Goal: Transaction & Acquisition: Subscribe to service/newsletter

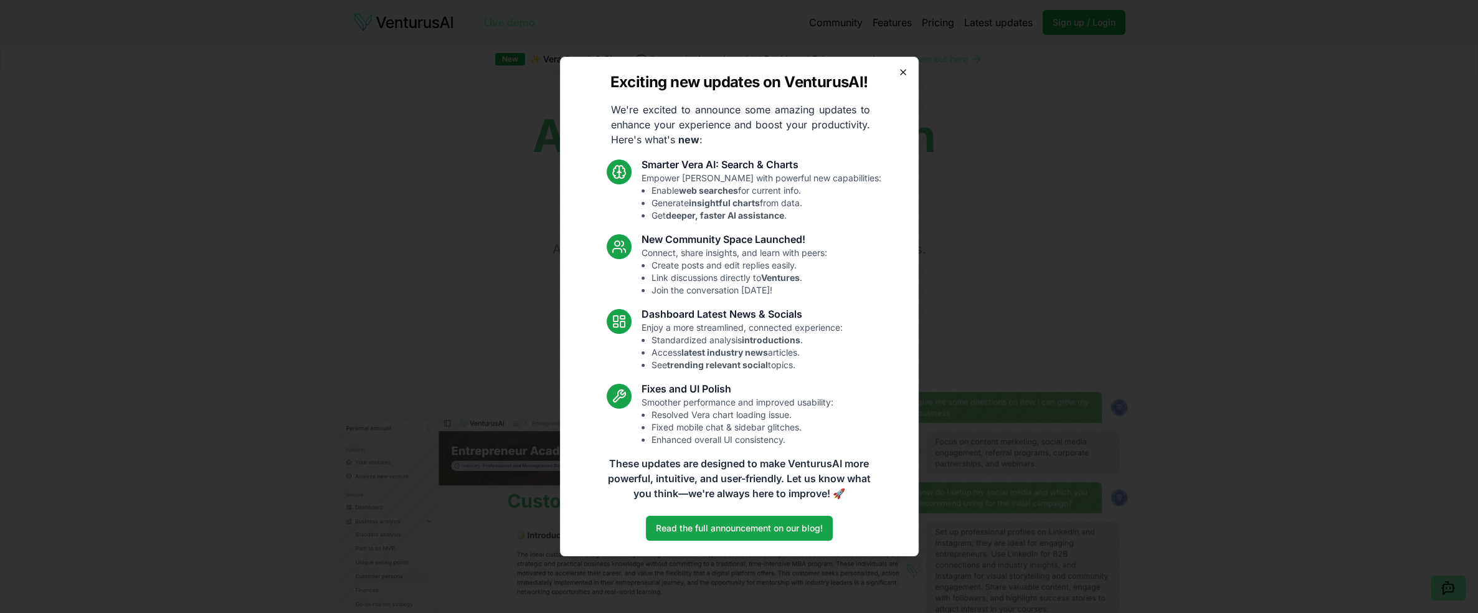
click at [899, 75] on icon "button" at bounding box center [903, 72] width 10 height 10
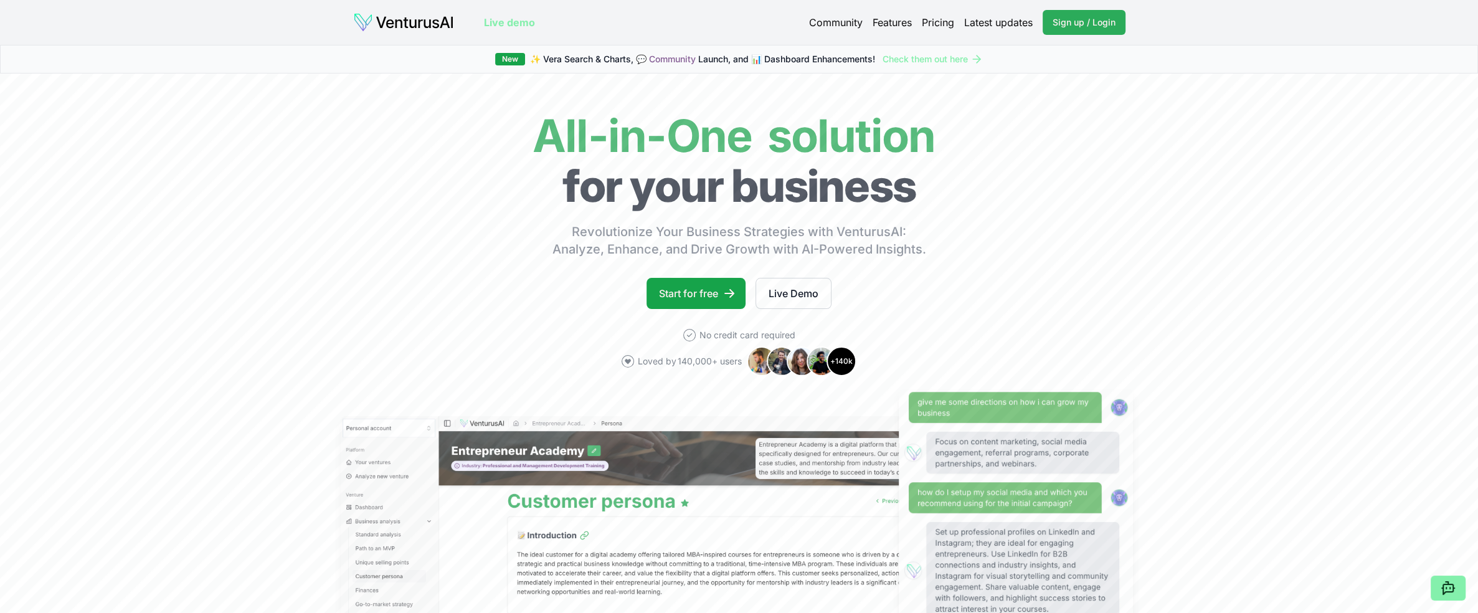
click at [1053, 21] on span "Sign up / Login" at bounding box center [1083, 22] width 63 height 12
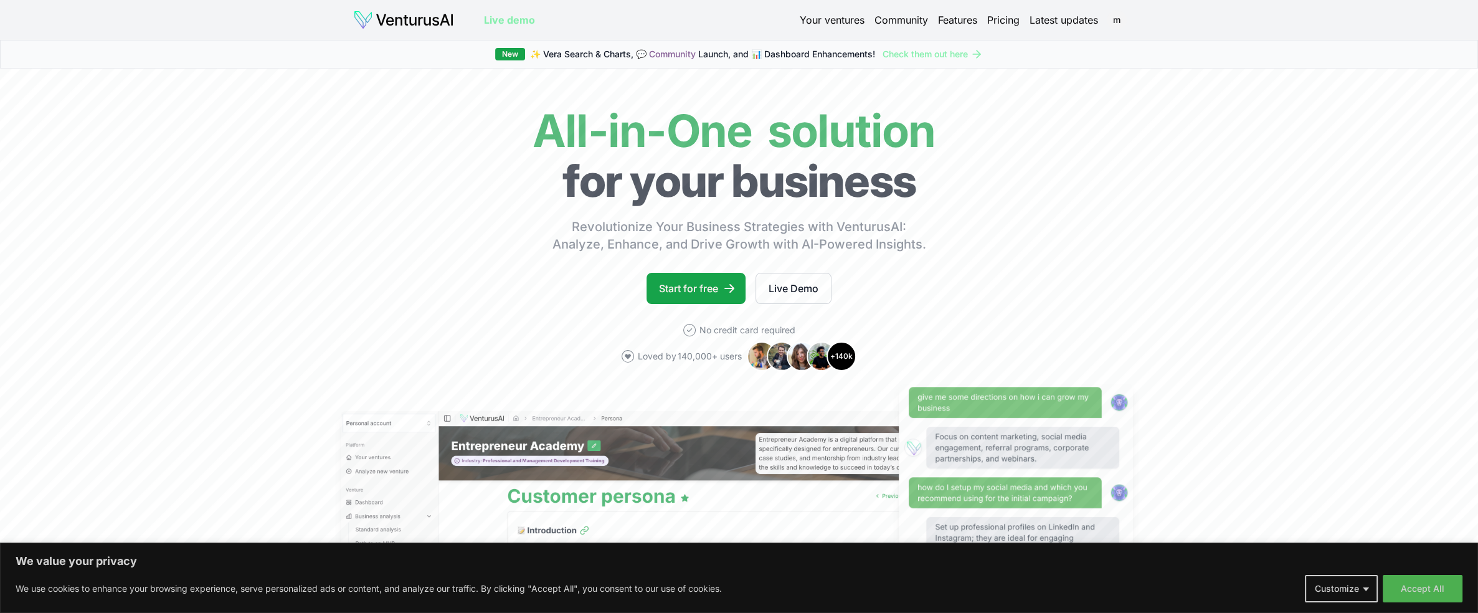
click at [828, 16] on link "Your ventures" at bounding box center [832, 19] width 65 height 15
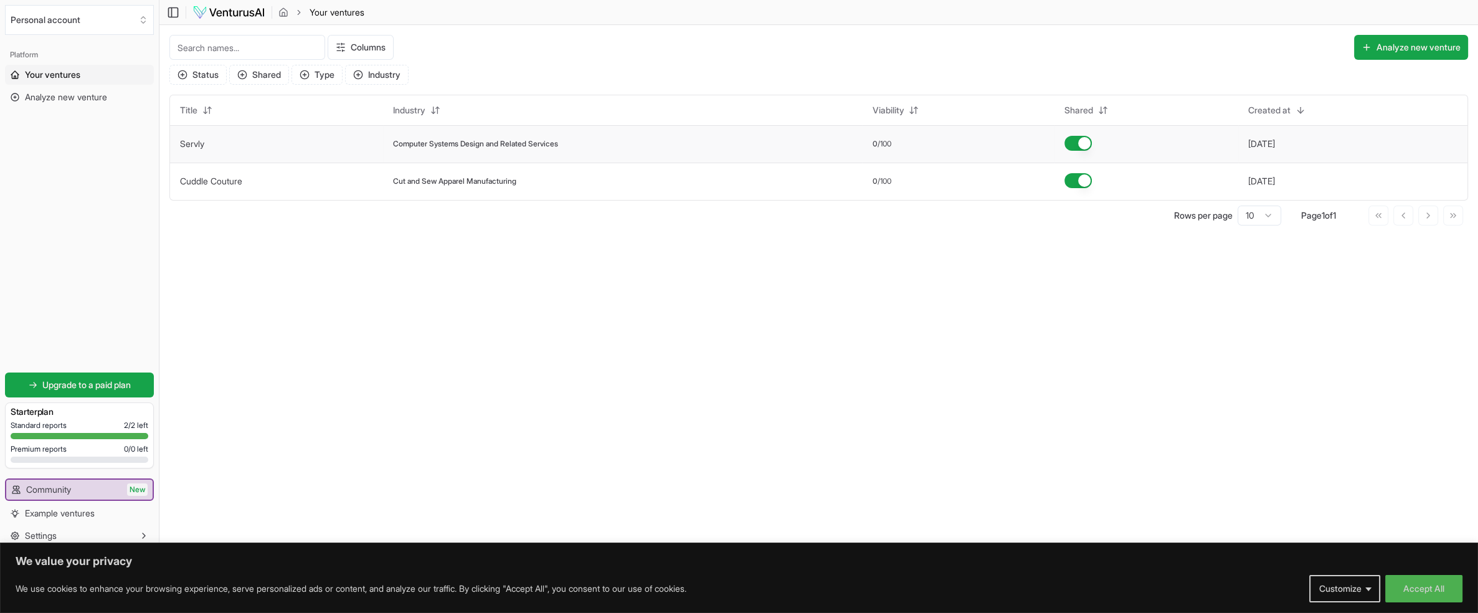
click at [461, 149] on td "Computer Systems Design and Related Services" at bounding box center [622, 143] width 479 height 37
click at [191, 144] on link "Servly" at bounding box center [192, 143] width 24 height 11
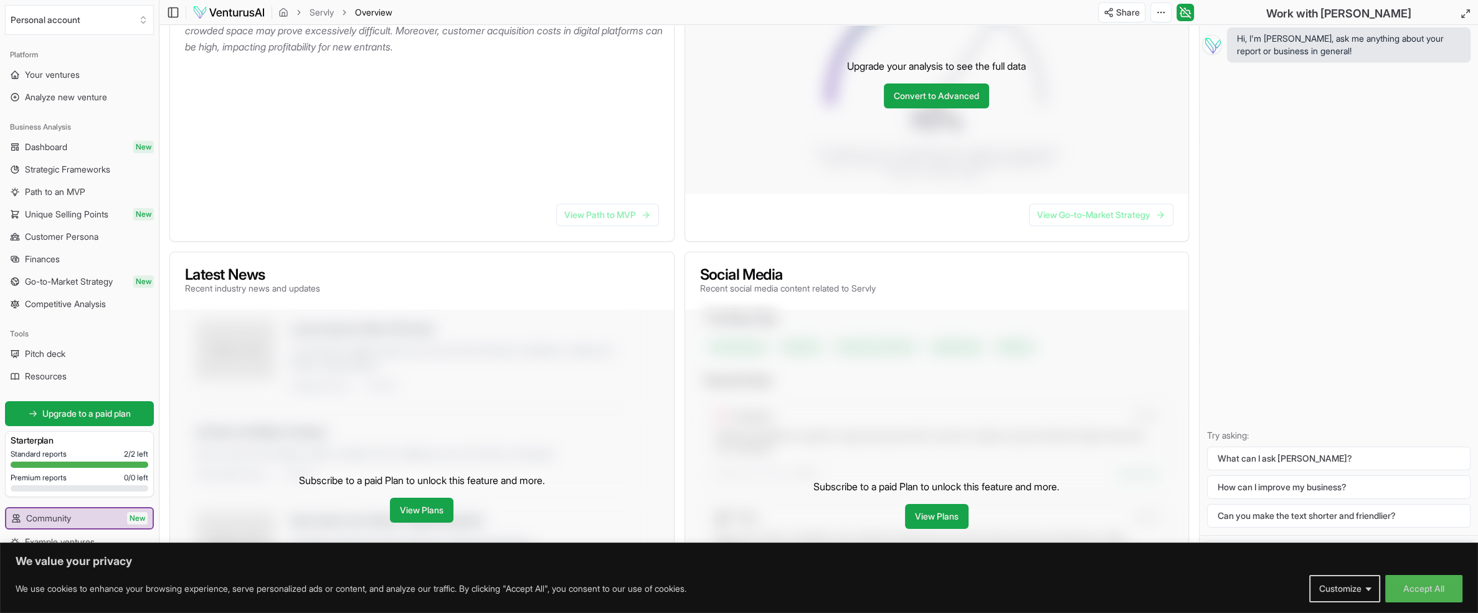
scroll to position [311, 0]
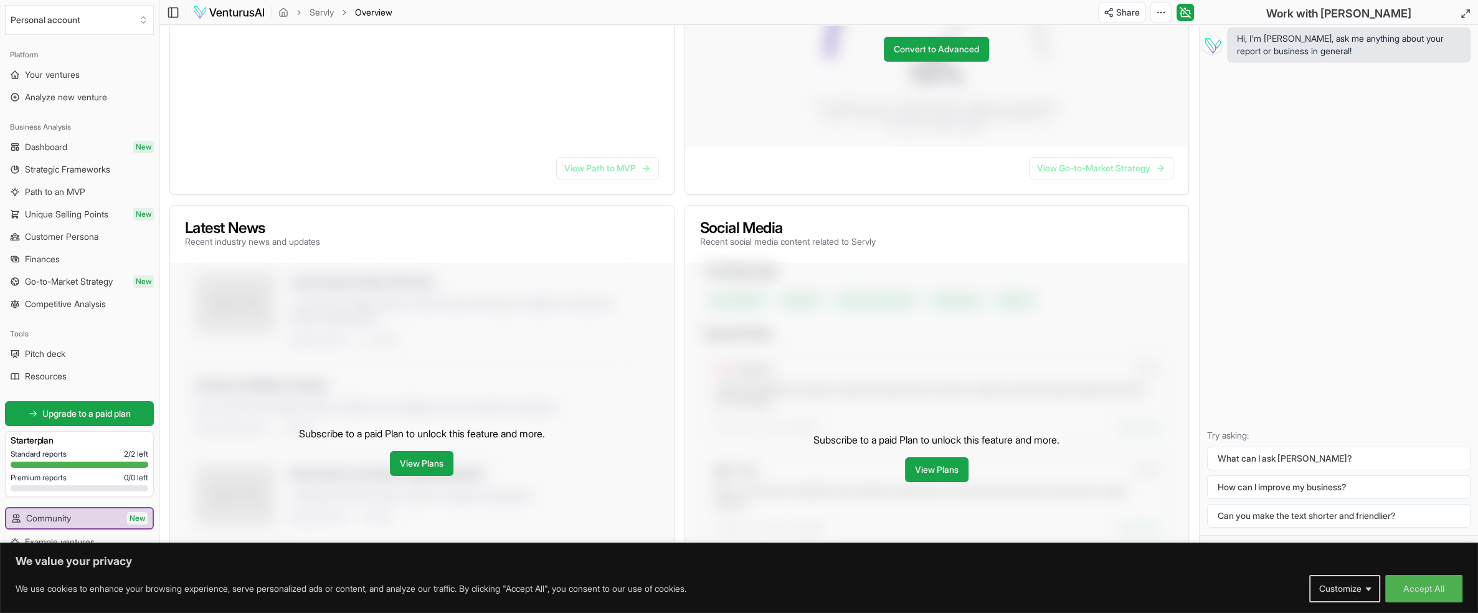
drag, startPoint x: 215, startPoint y: 149, endPoint x: 219, endPoint y: 133, distance: 16.6
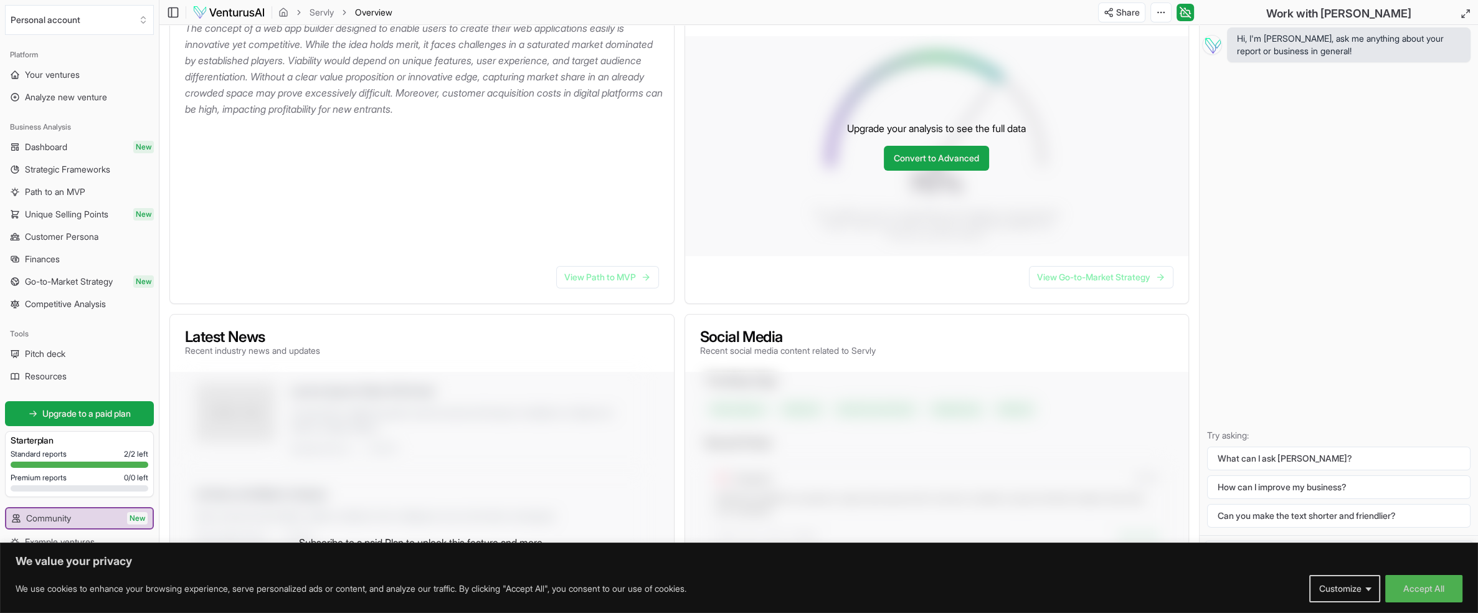
scroll to position [125, 0]
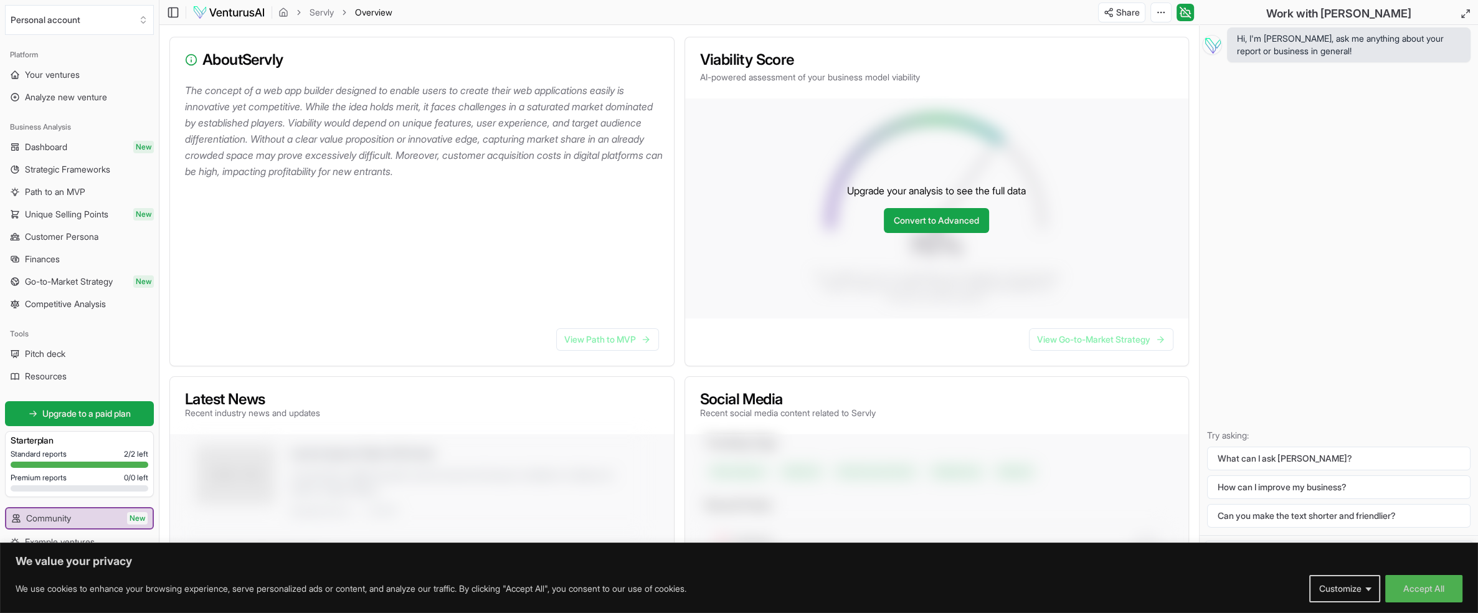
drag, startPoint x: 267, startPoint y: 166, endPoint x: 986, endPoint y: 273, distance: 727.3
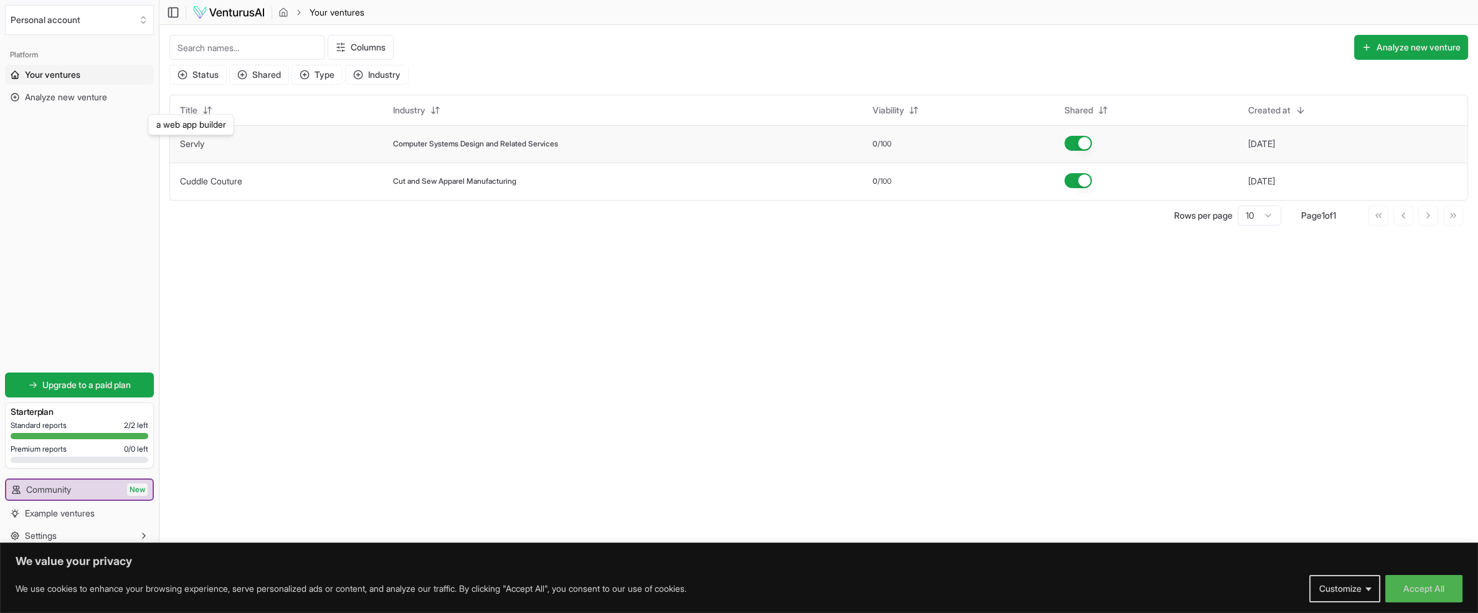
click at [198, 143] on link "Servly" at bounding box center [192, 143] width 24 height 11
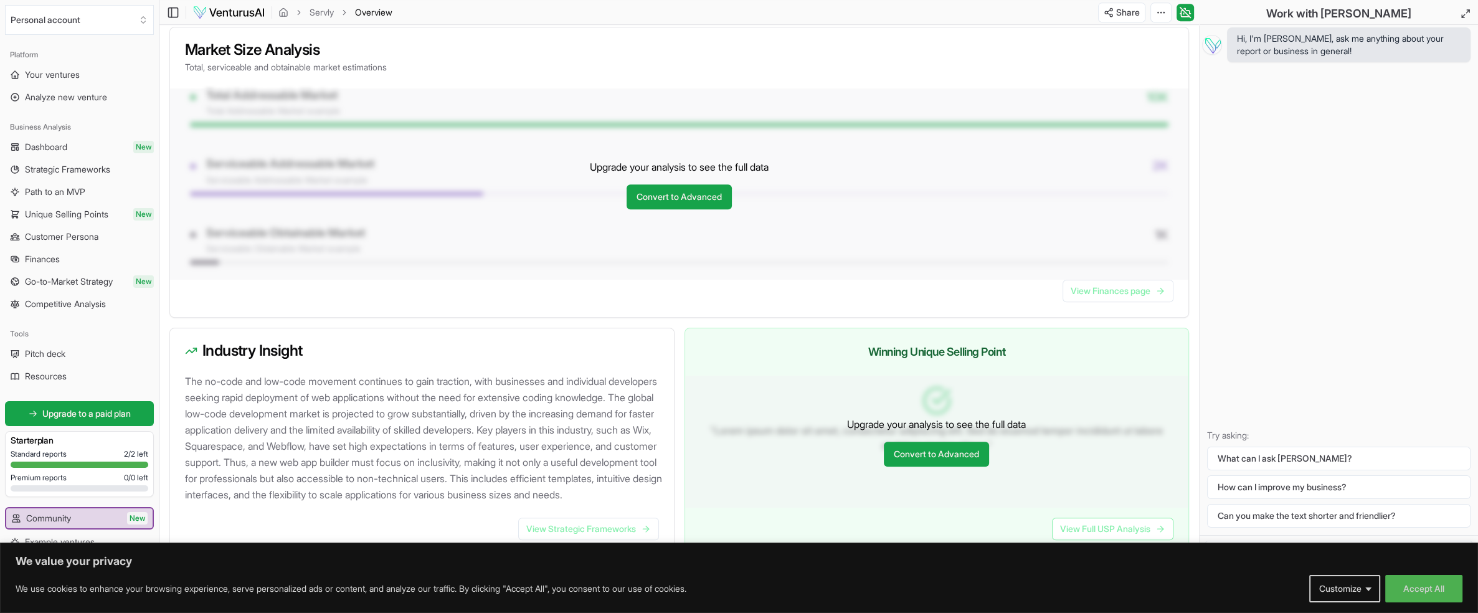
scroll to position [996, 0]
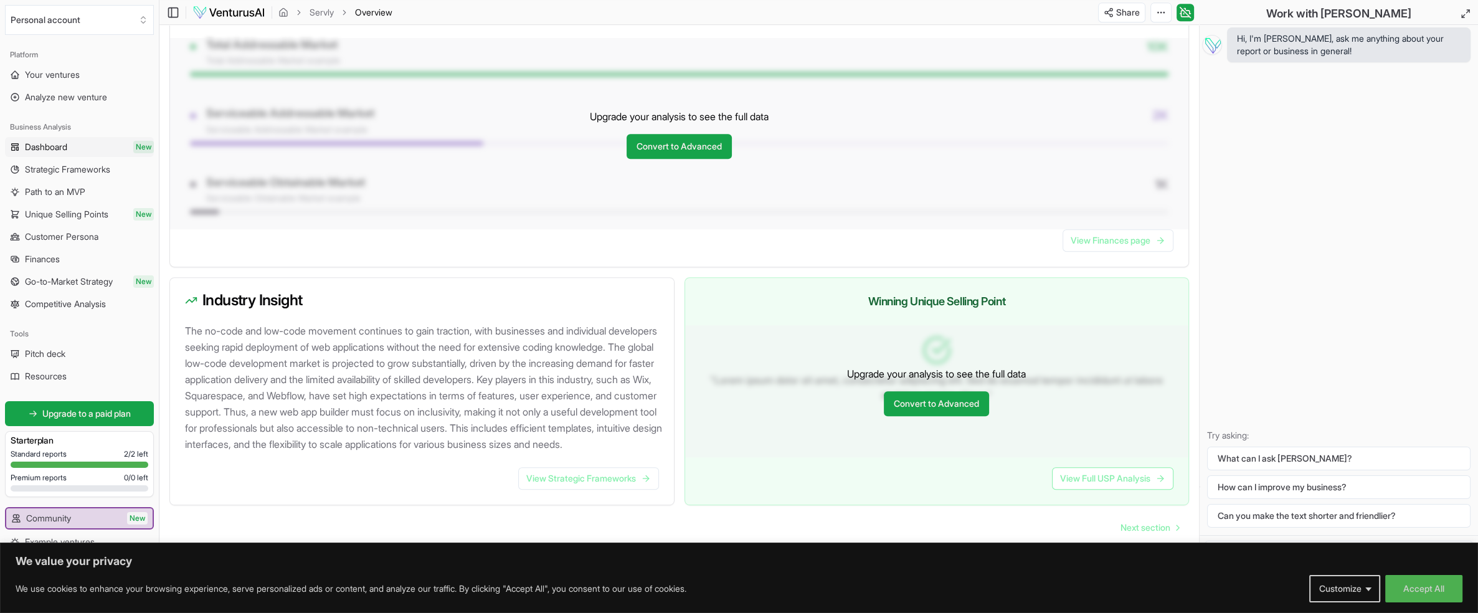
click at [78, 149] on link "Dashboard New" at bounding box center [79, 147] width 149 height 20
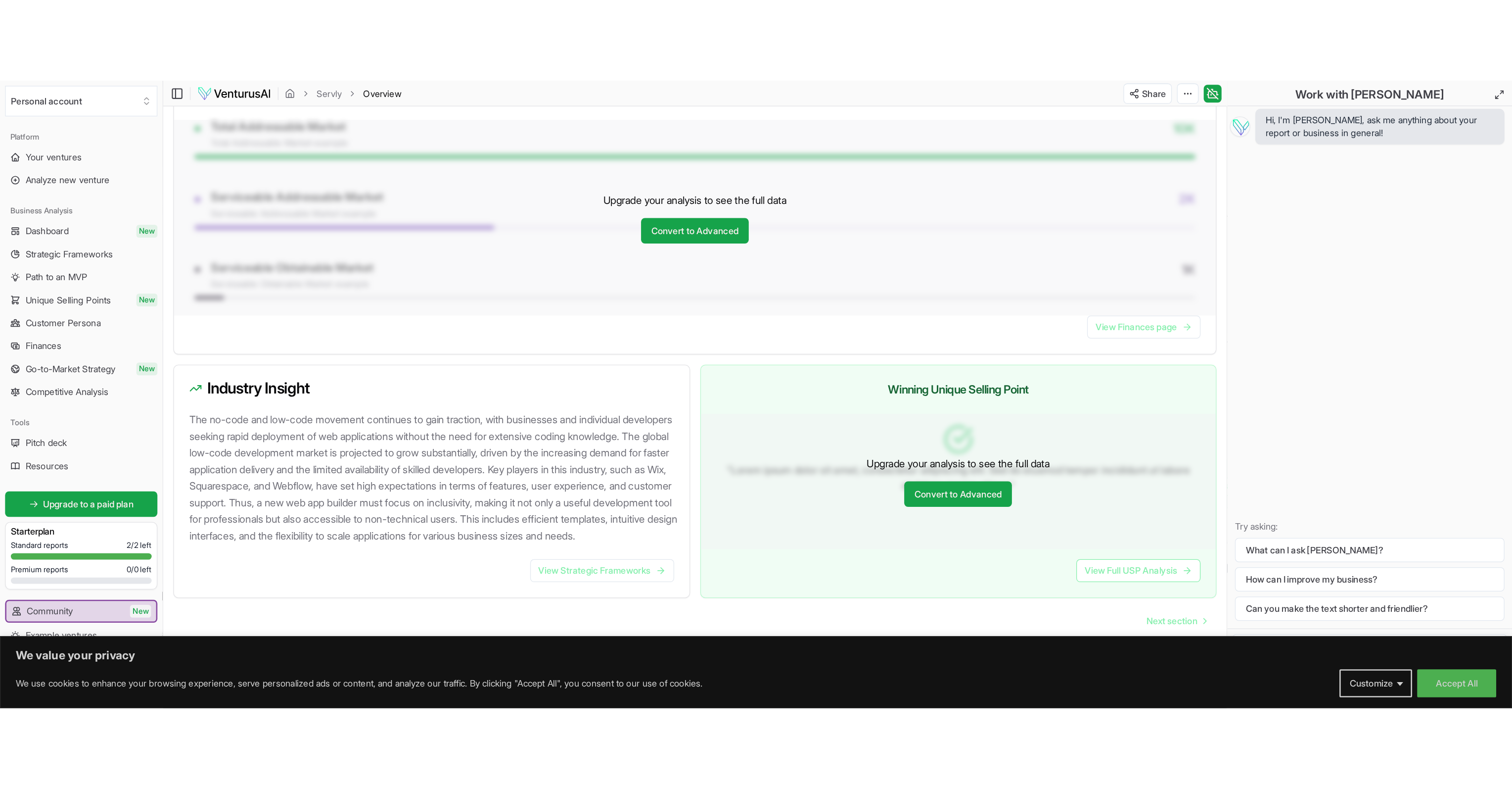
scroll to position [452, 0]
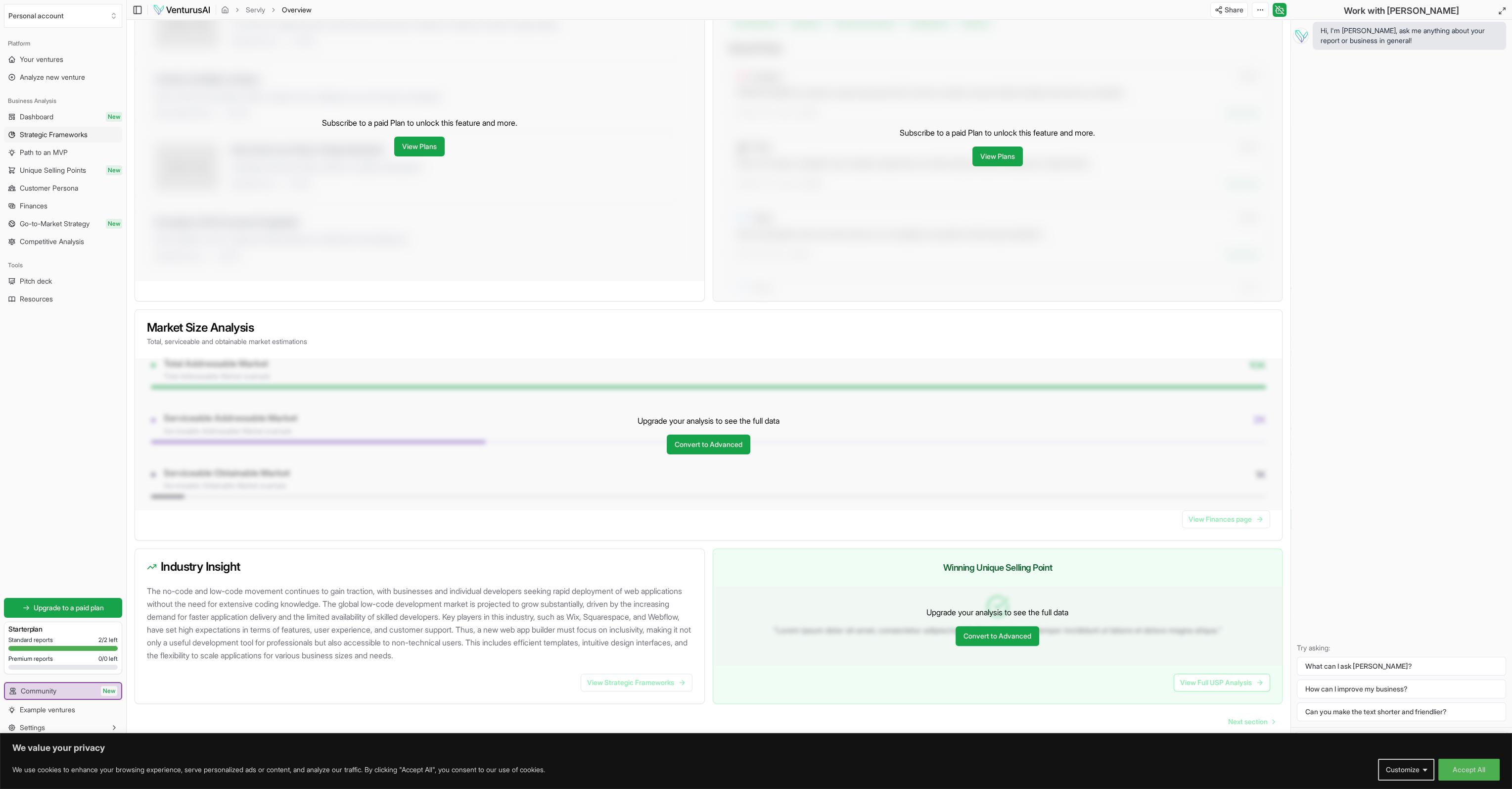
click at [61, 135] on span "Strategic Frameworks" at bounding box center [53, 134] width 68 height 10
click at [61, 133] on span "Strategic Frameworks" at bounding box center [53, 134] width 68 height 10
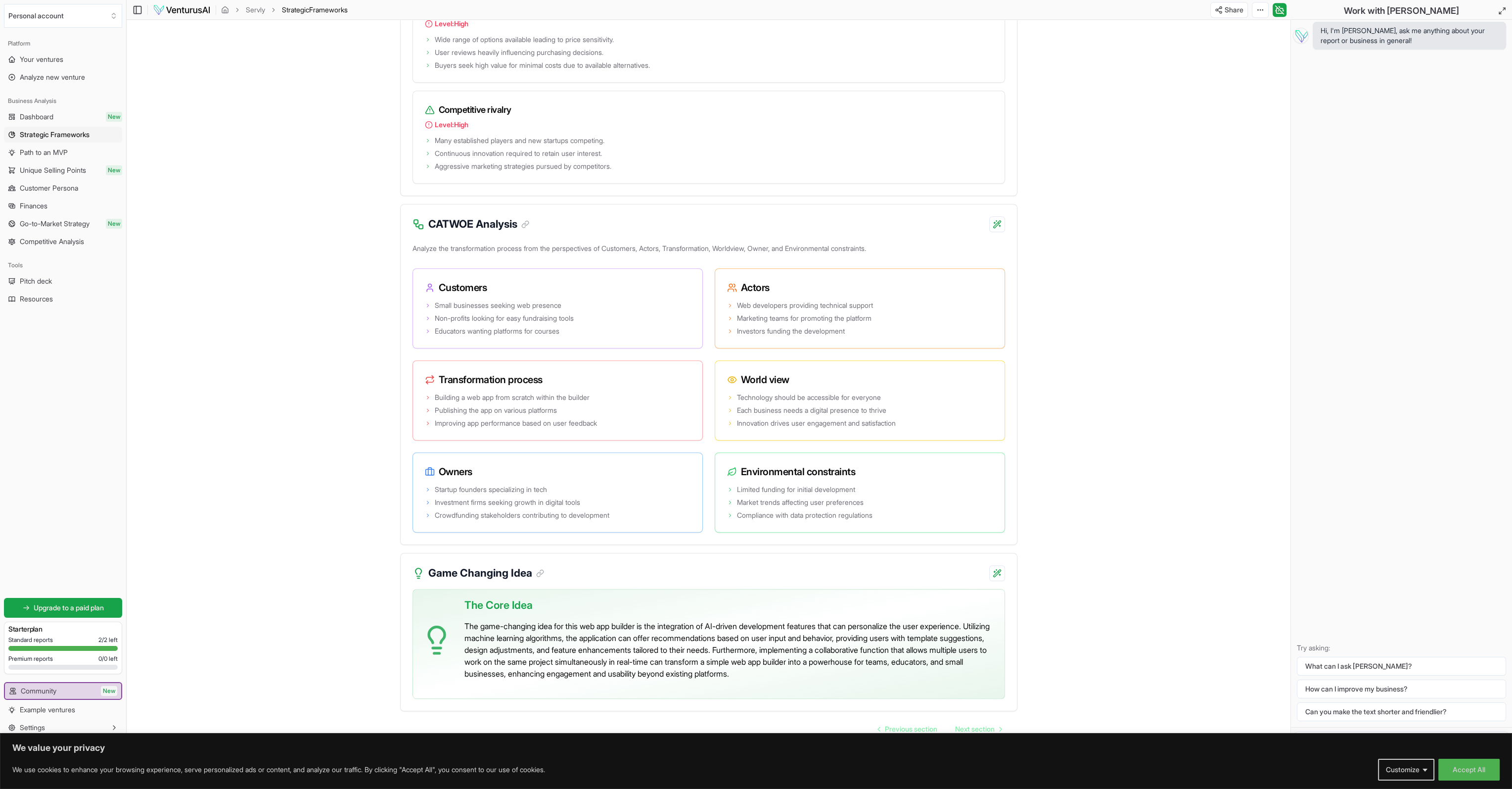
scroll to position [1522, 0]
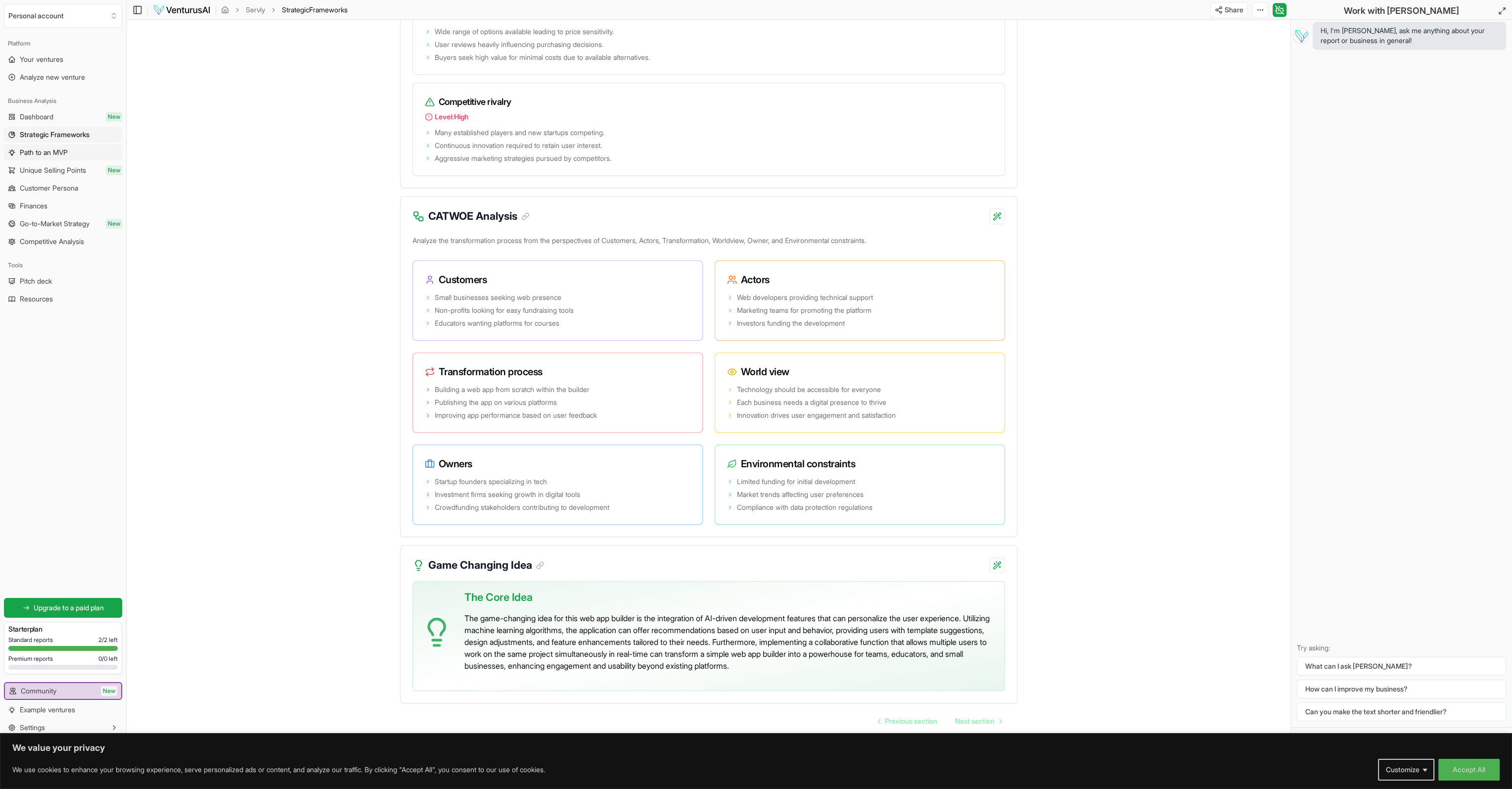
click at [64, 159] on link "Path to an MVP" at bounding box center [63, 153] width 118 height 16
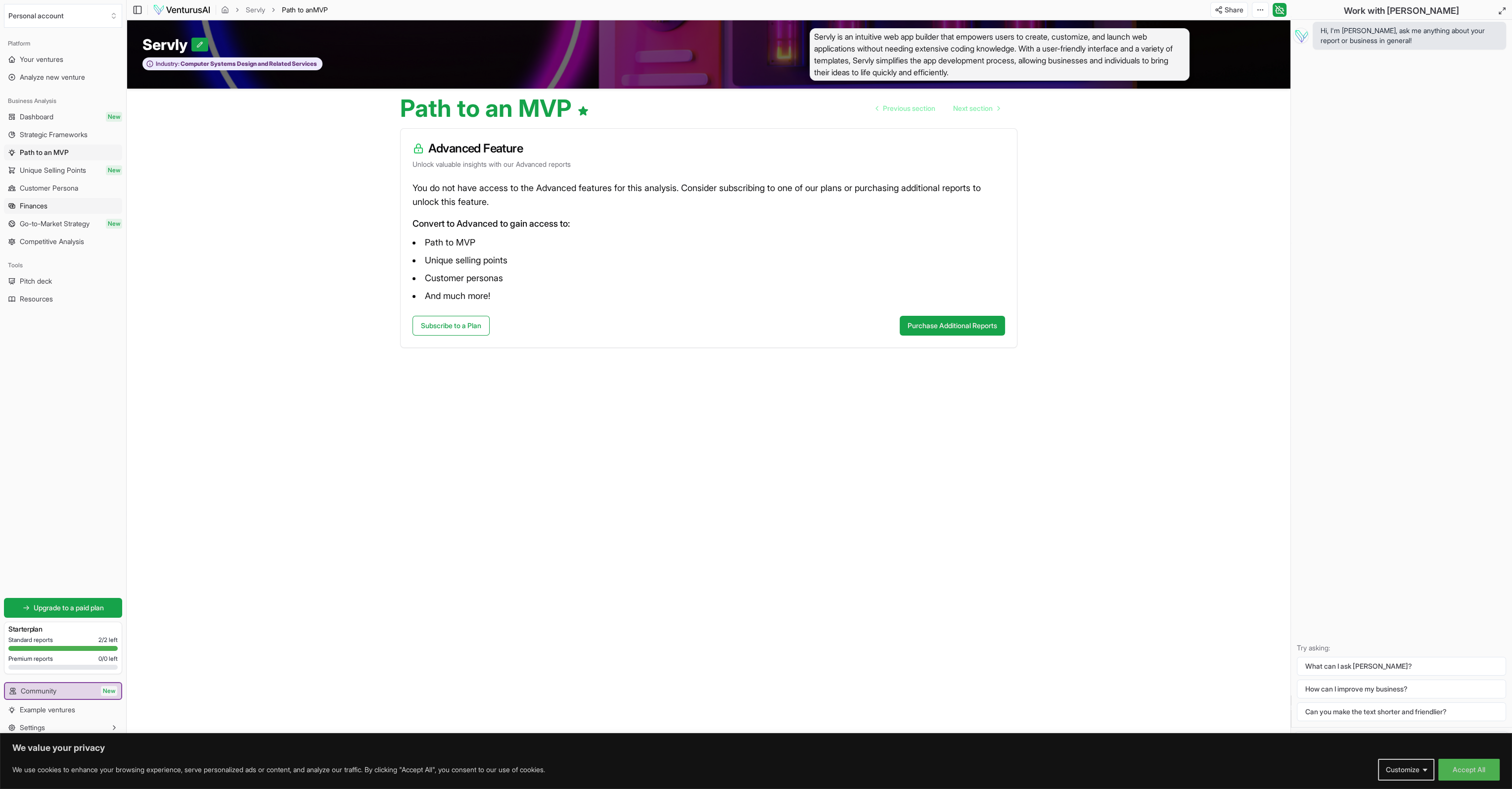
click at [53, 205] on link "Finances" at bounding box center [63, 206] width 118 height 16
click at [43, 153] on span "Path to an MVP" at bounding box center [44, 153] width 48 height 10
click at [40, 177] on link "Unique Selling Points New" at bounding box center [63, 170] width 118 height 16
click at [41, 191] on span "Customer Persona" at bounding box center [48, 188] width 58 height 10
click at [48, 207] on span "Finances" at bounding box center [33, 206] width 28 height 10
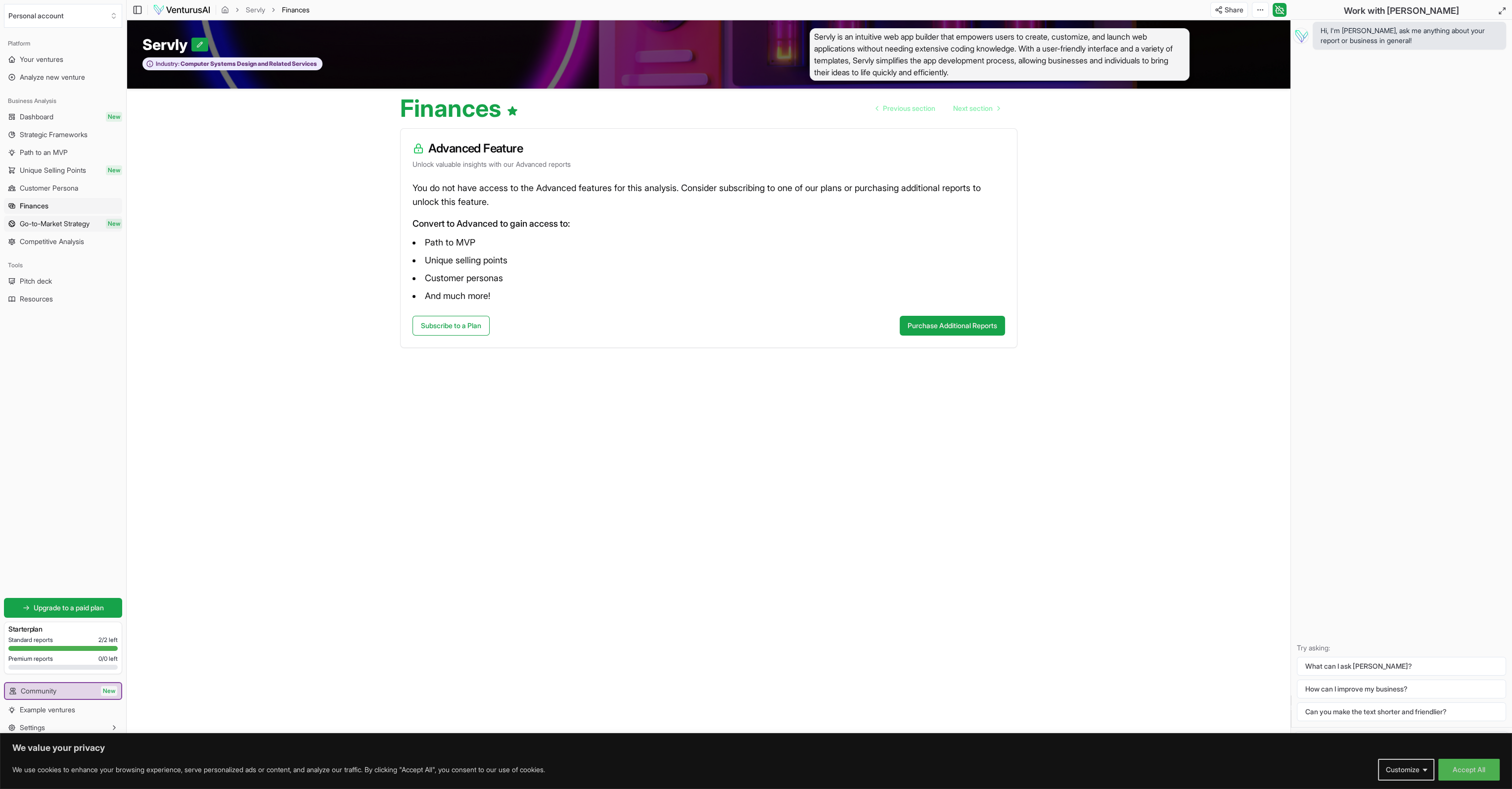
click at [37, 226] on span "Go-to-Market Strategy" at bounding box center [55, 223] width 70 height 10
click at [41, 285] on span "Pitch deck" at bounding box center [36, 280] width 32 height 10
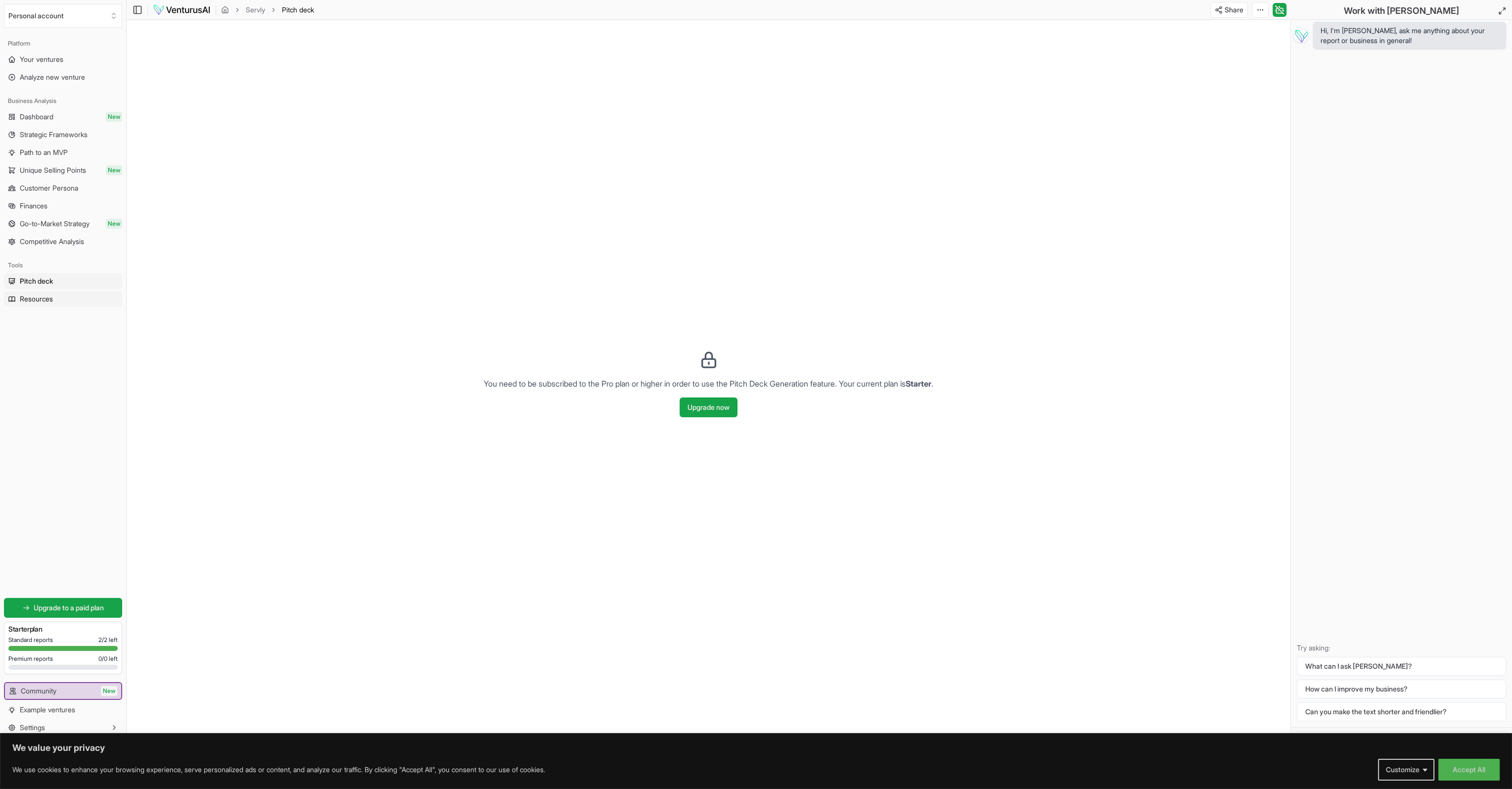
click at [29, 298] on span "Resources" at bounding box center [37, 299] width 33 height 10
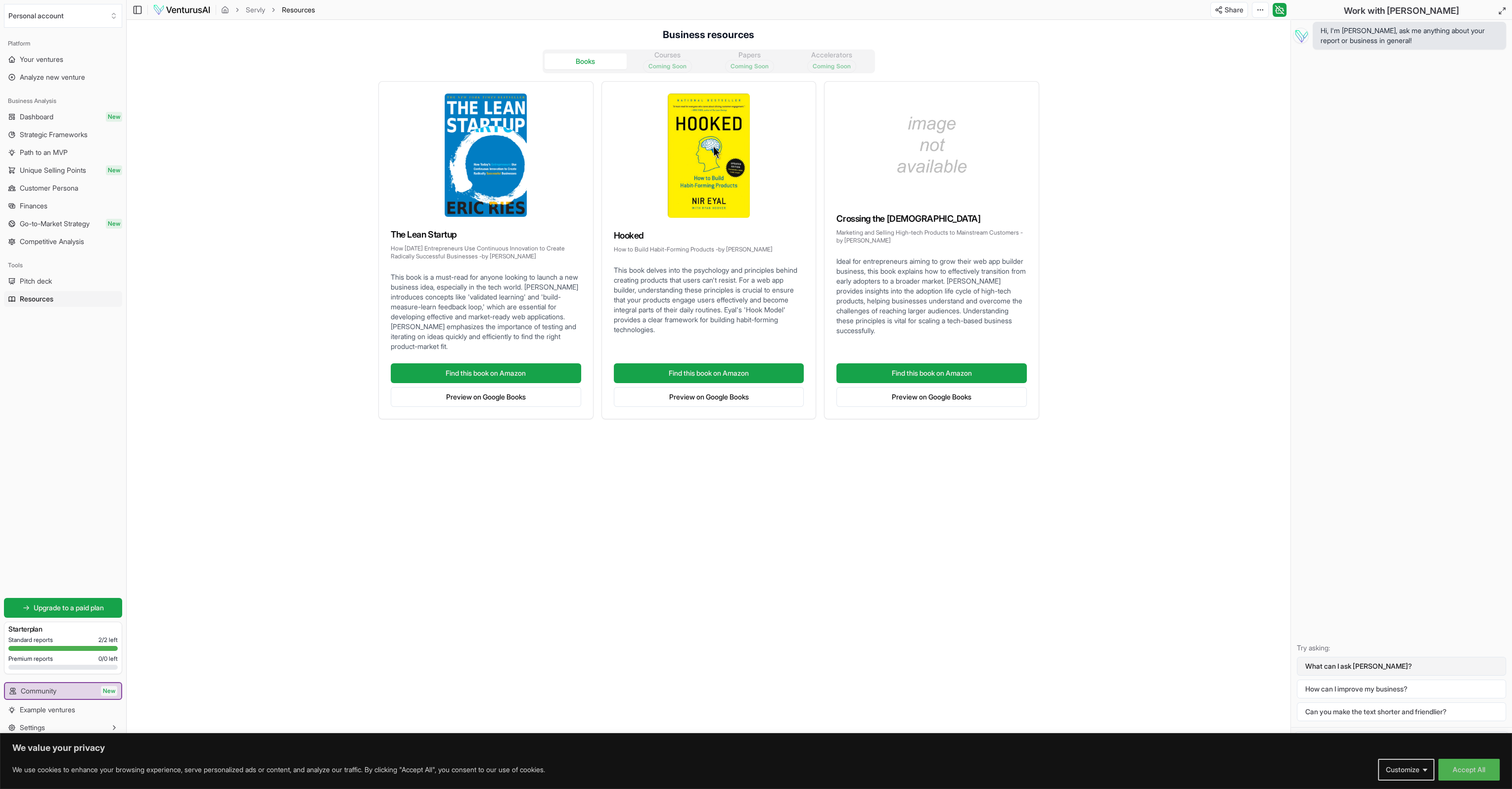
click at [1173, 486] on button "What can I ask Vera?" at bounding box center [1401, 666] width 209 height 19
click at [102, 486] on span "Upgrade to a paid plan" at bounding box center [68, 607] width 70 height 10
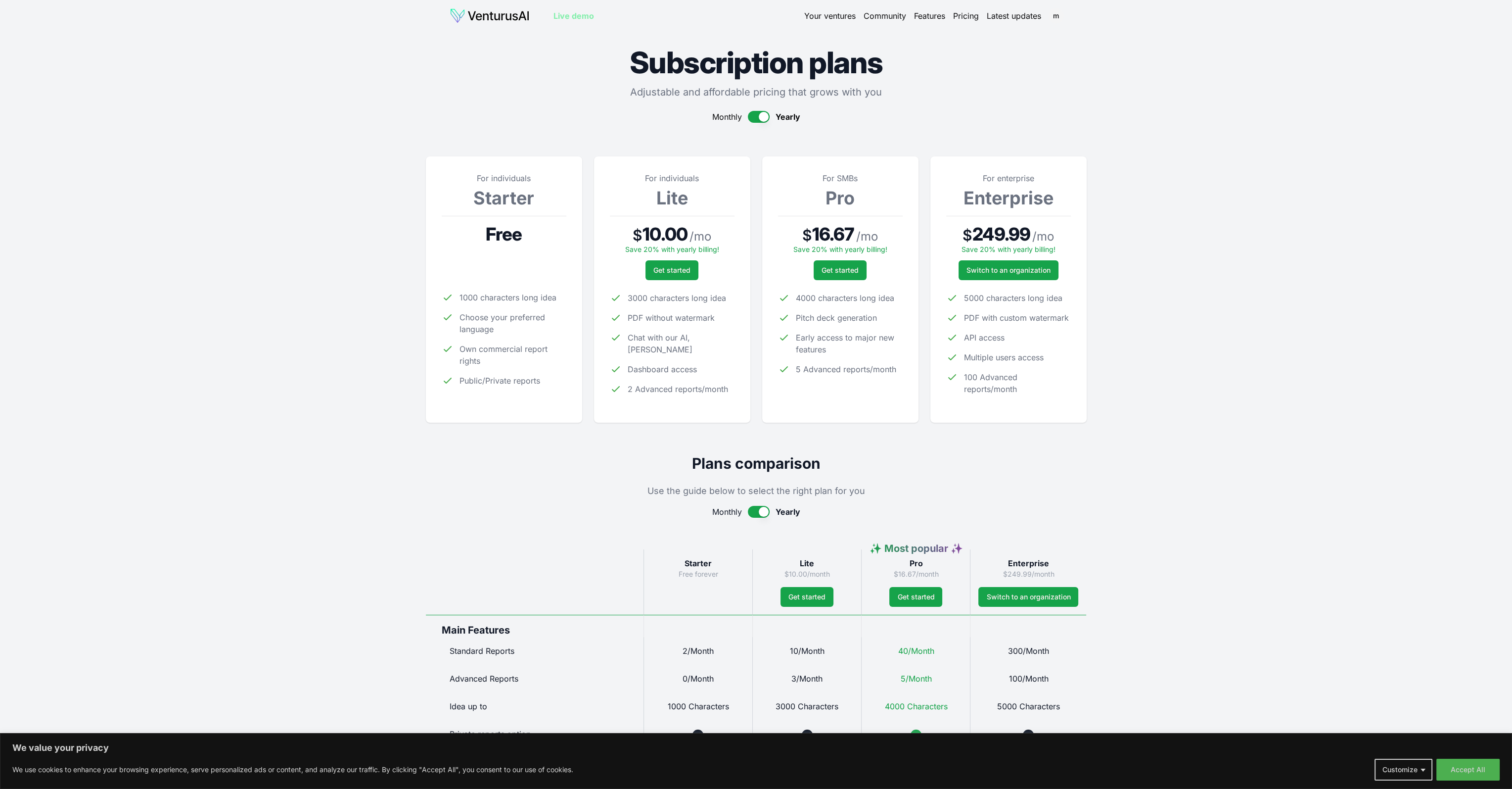
click at [754, 486] on button "button" at bounding box center [758, 511] width 21 height 12
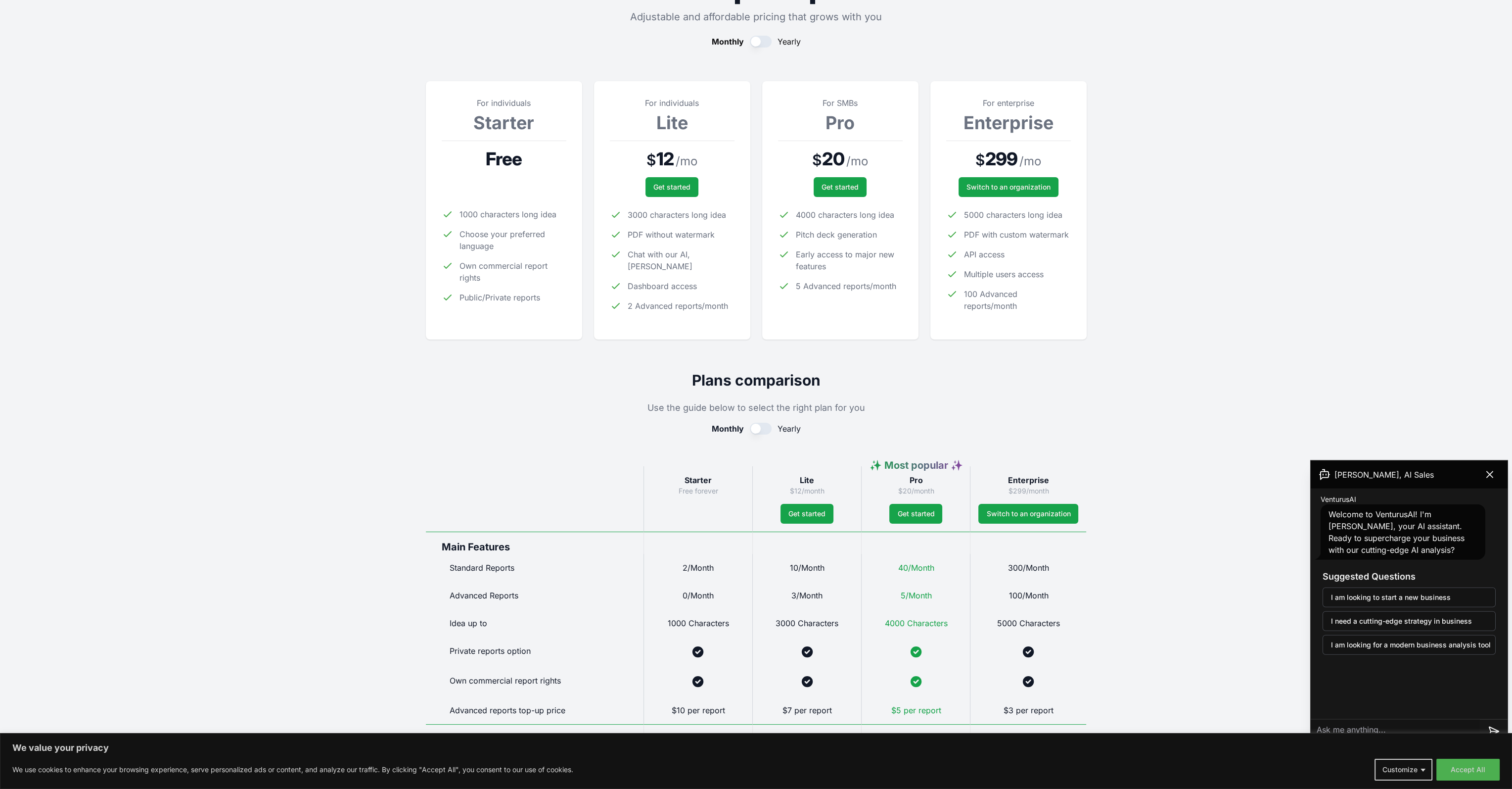
scroll to position [49, 0]
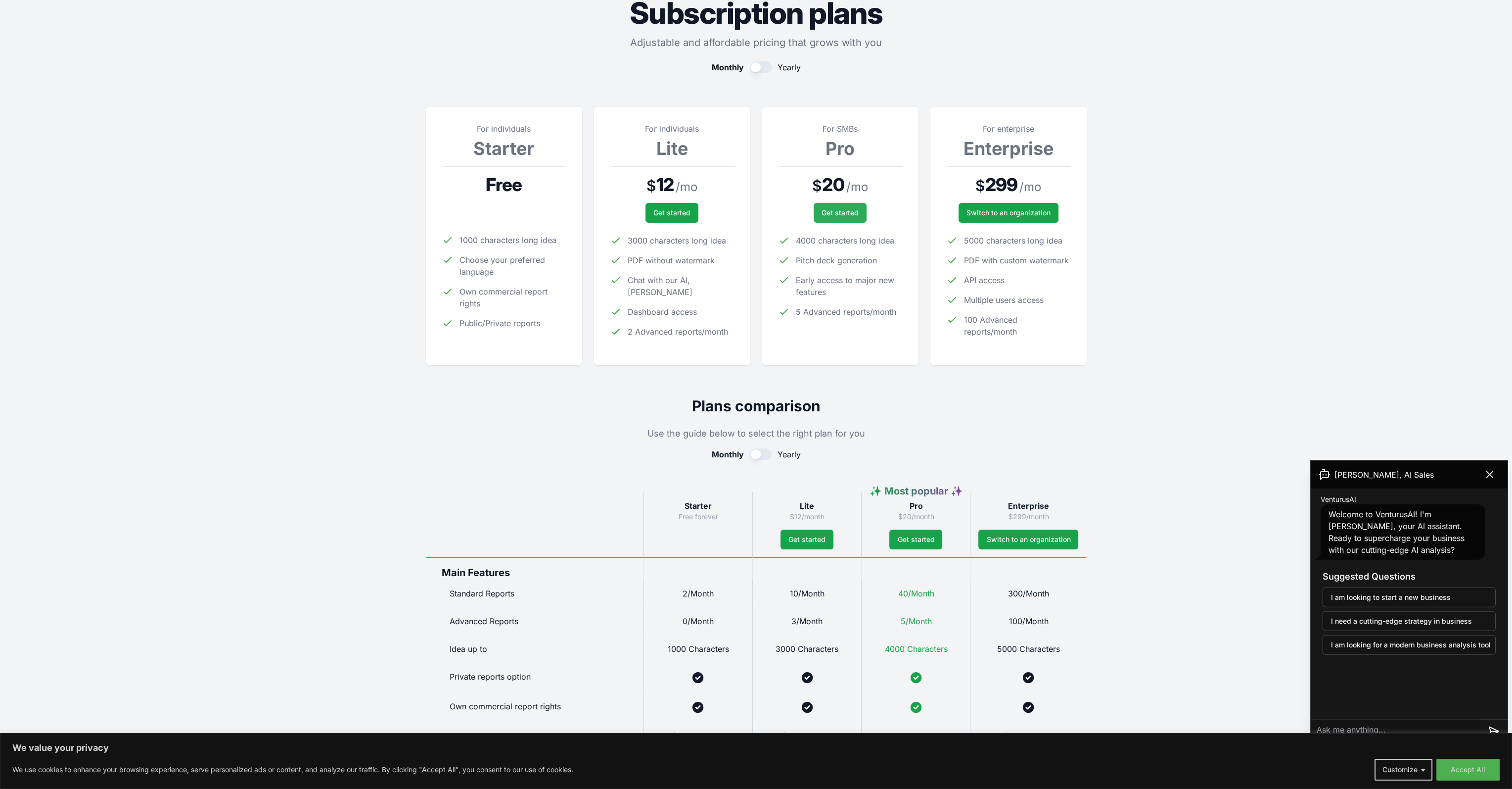
click at [846, 215] on span "Get started" at bounding box center [839, 213] width 37 height 10
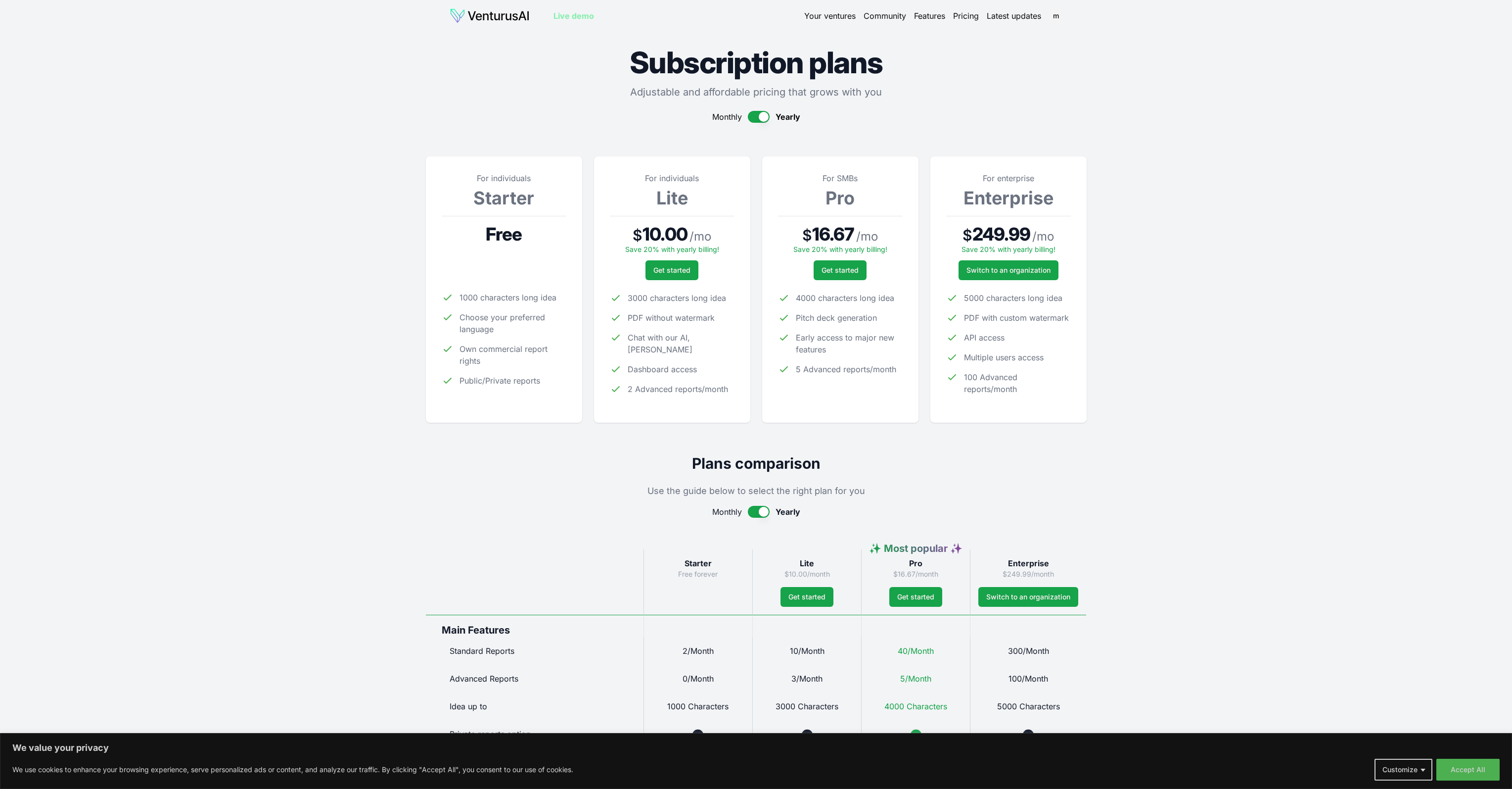
scroll to position [49, 0]
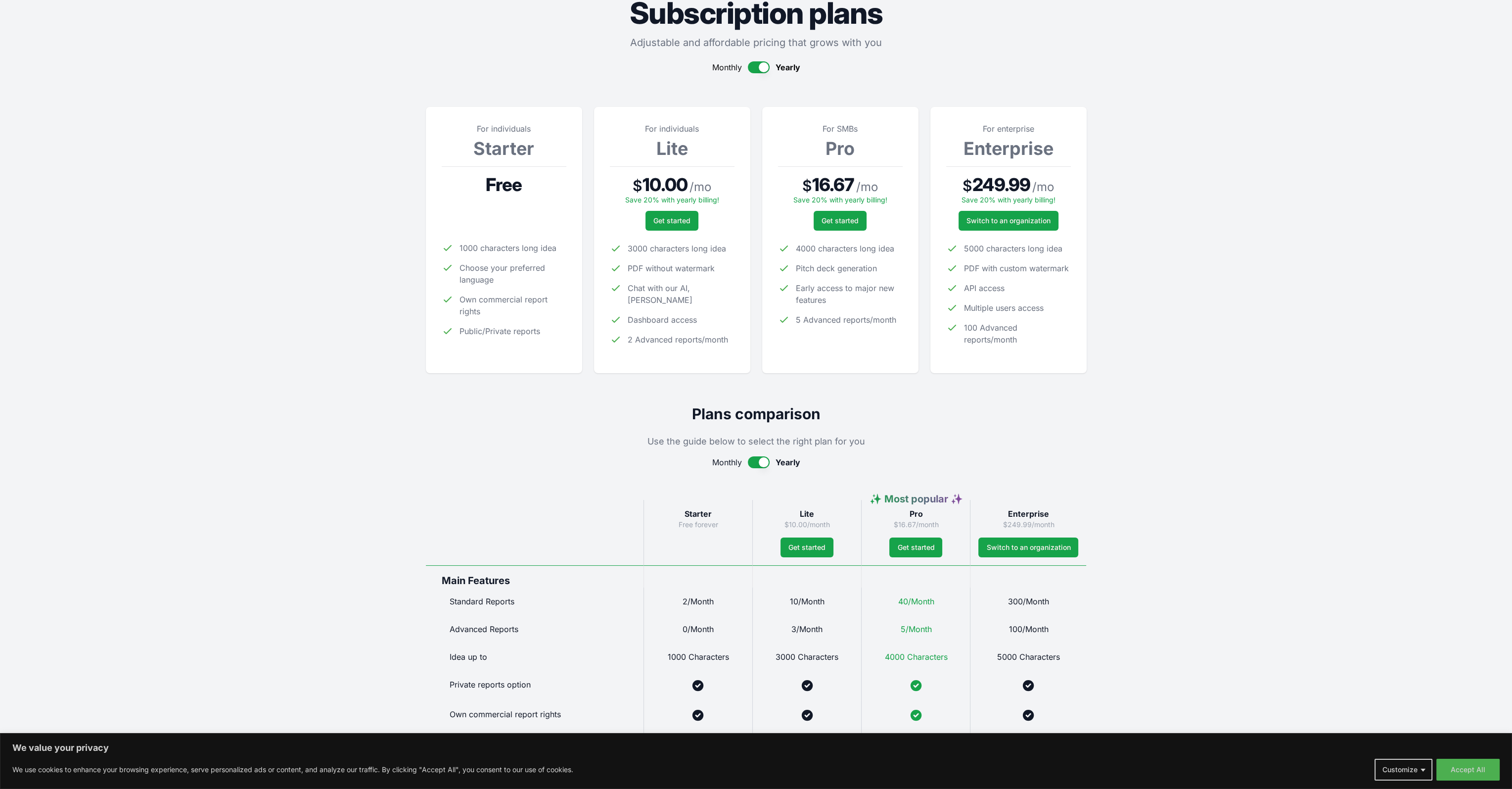
click at [749, 458] on button "button" at bounding box center [758, 462] width 21 height 12
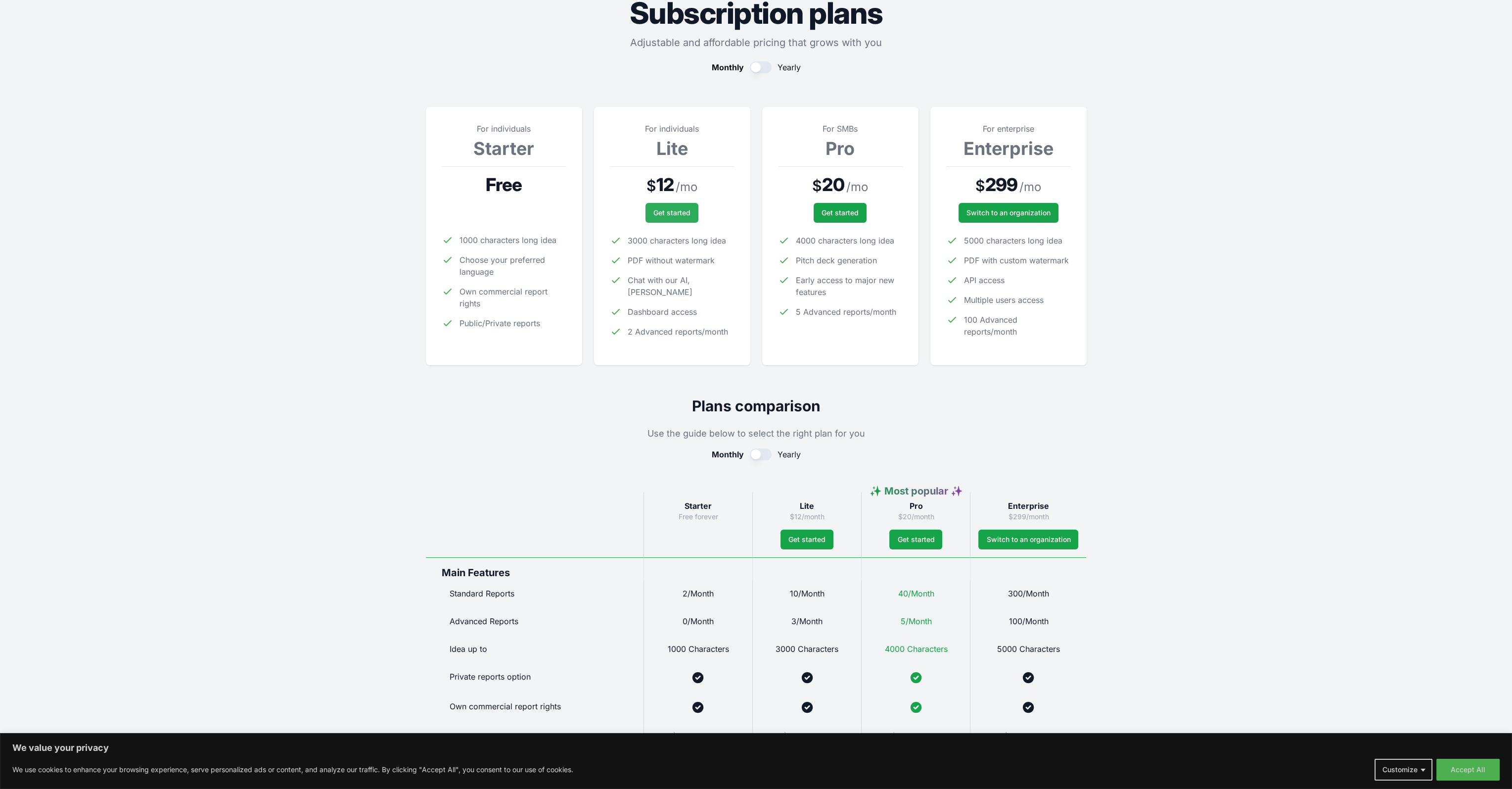
click at [652, 221] on button "Get started" at bounding box center [672, 212] width 53 height 20
